Goal: Task Accomplishment & Management: Use online tool/utility

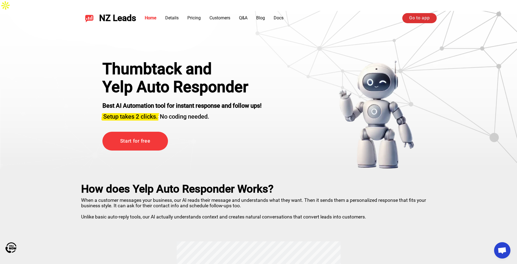
click at [415, 20] on link "Go to app" at bounding box center [419, 18] width 34 height 10
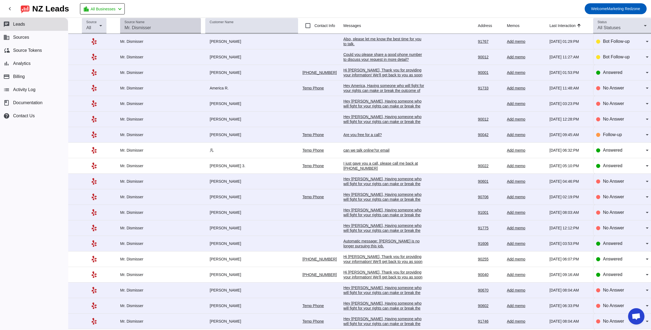
click at [168, 28] on input "Source Name" at bounding box center [160, 28] width 72 height 7
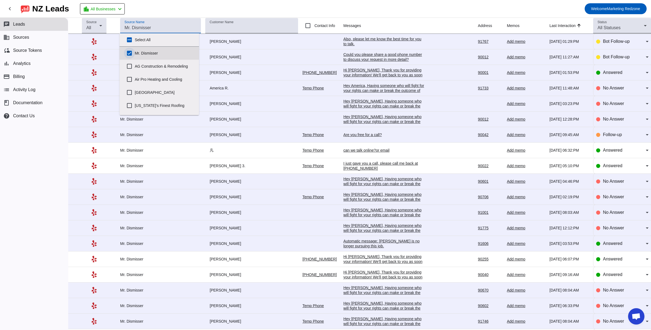
click at [130, 55] on input "Mr. Dismisser" at bounding box center [129, 53] width 11 height 11
checkbox input "false"
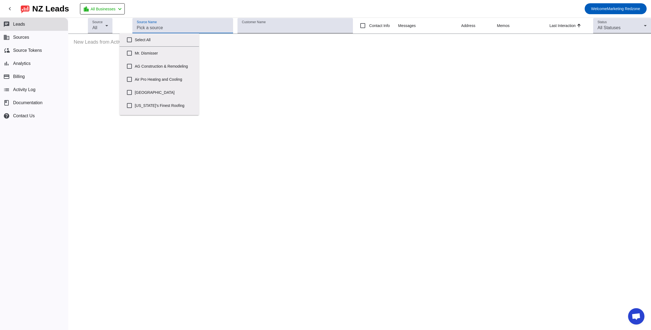
scroll to position [268, 0]
click at [129, 110] on input "Veterans" at bounding box center [129, 113] width 11 height 11
checkbox input "true"
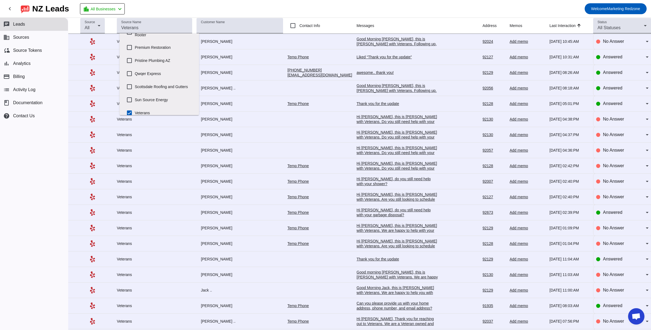
click at [235, 9] on mat-toolbar-row "chevron_left [GEOGRAPHIC_DATA] Leads location_city All Businesses chevron_left …" at bounding box center [325, 8] width 651 height 17
